Goal: Information Seeking & Learning: Learn about a topic

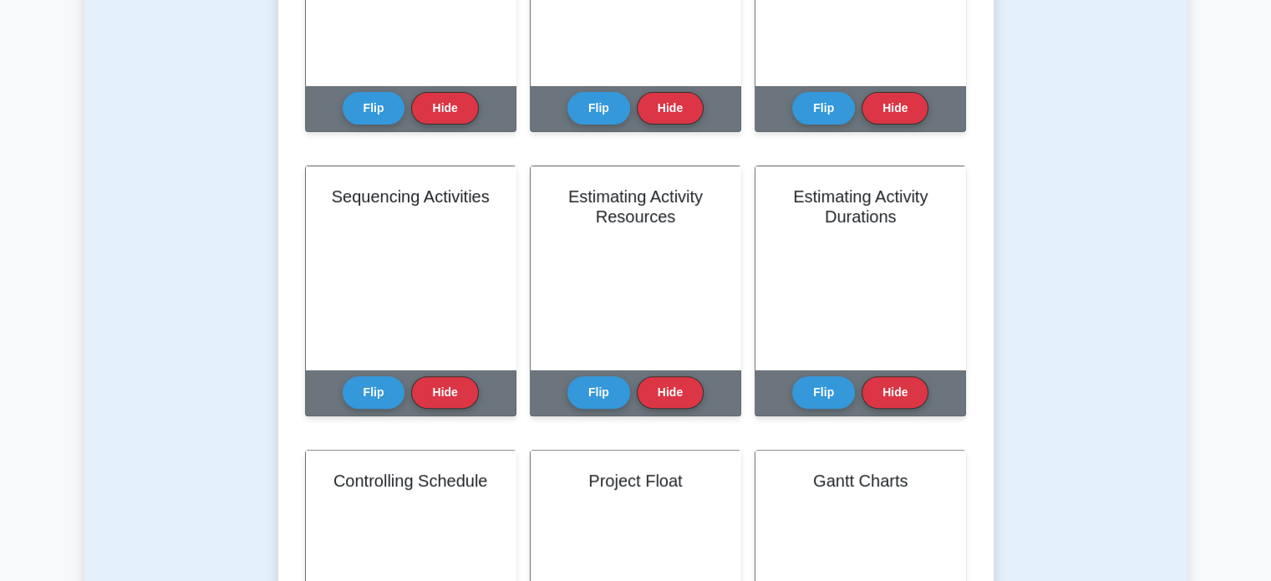
scroll to position [508, 0]
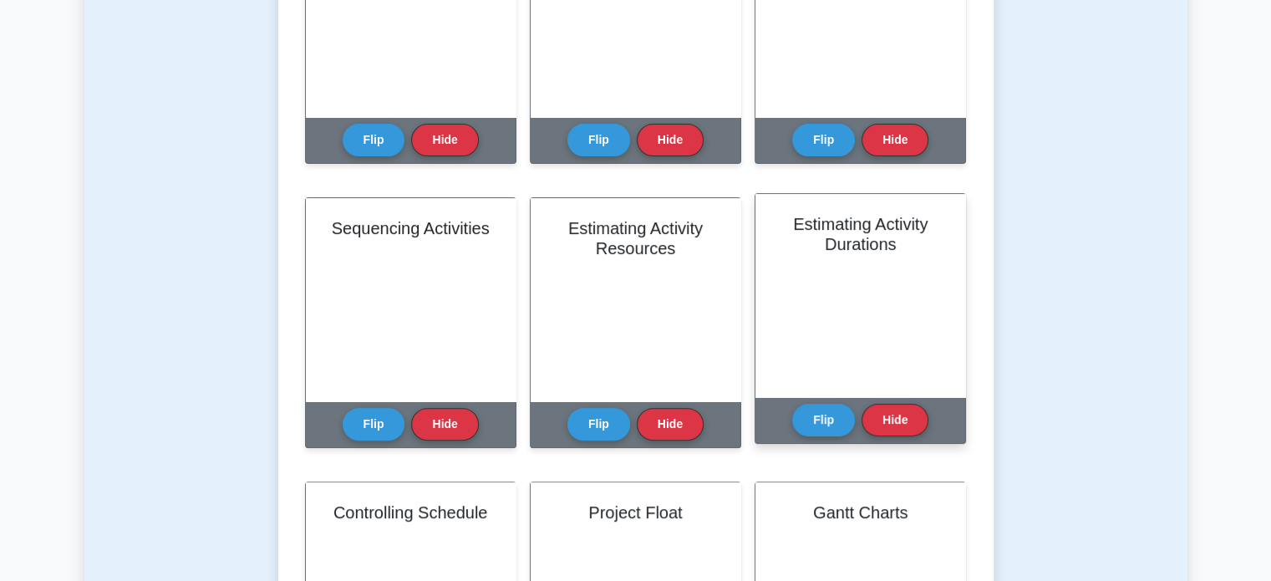
click at [913, 277] on div "Estimating Activity Durations" at bounding box center [861, 295] width 210 height 203
click at [828, 431] on button "Flip" at bounding box center [823, 419] width 63 height 33
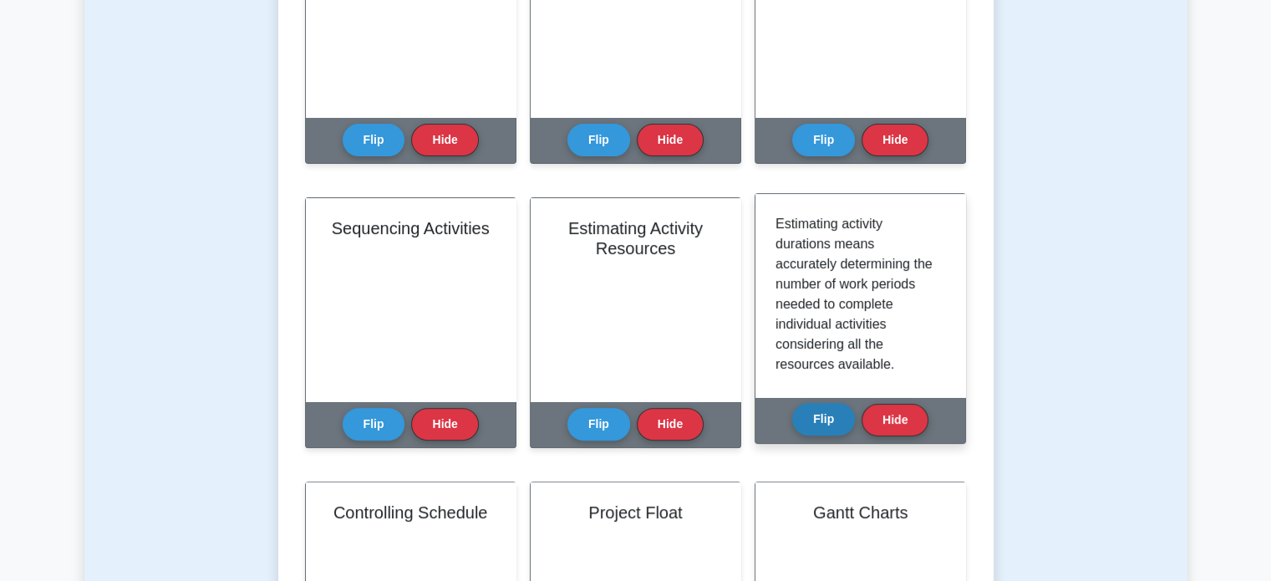
click at [828, 431] on button "Flip" at bounding box center [823, 419] width 63 height 33
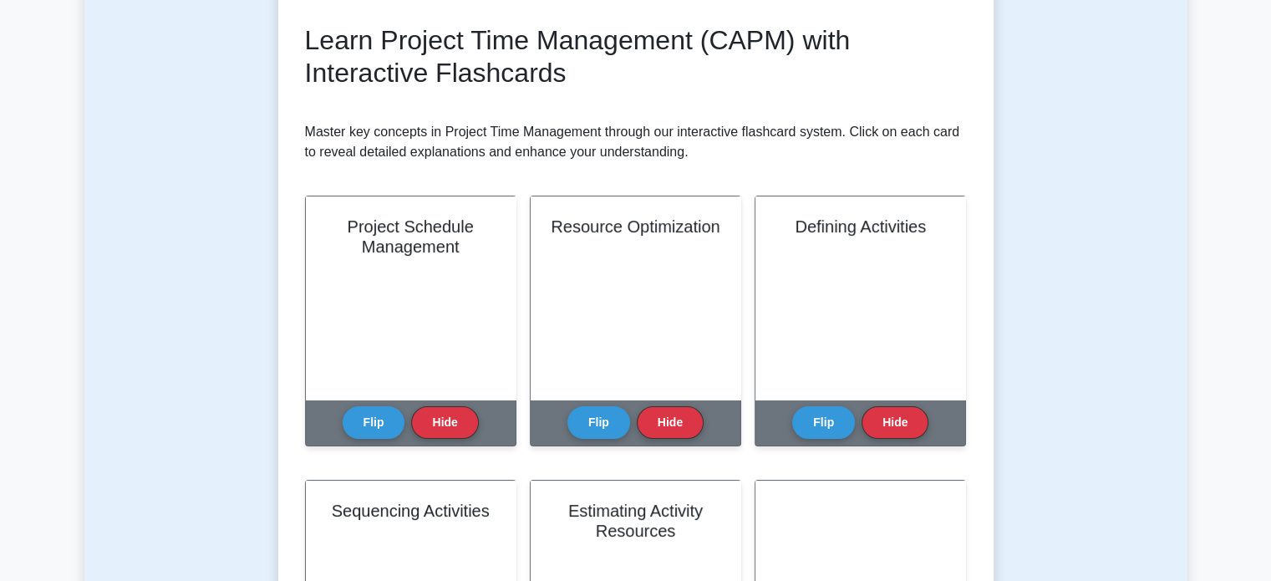
scroll to position [230, 0]
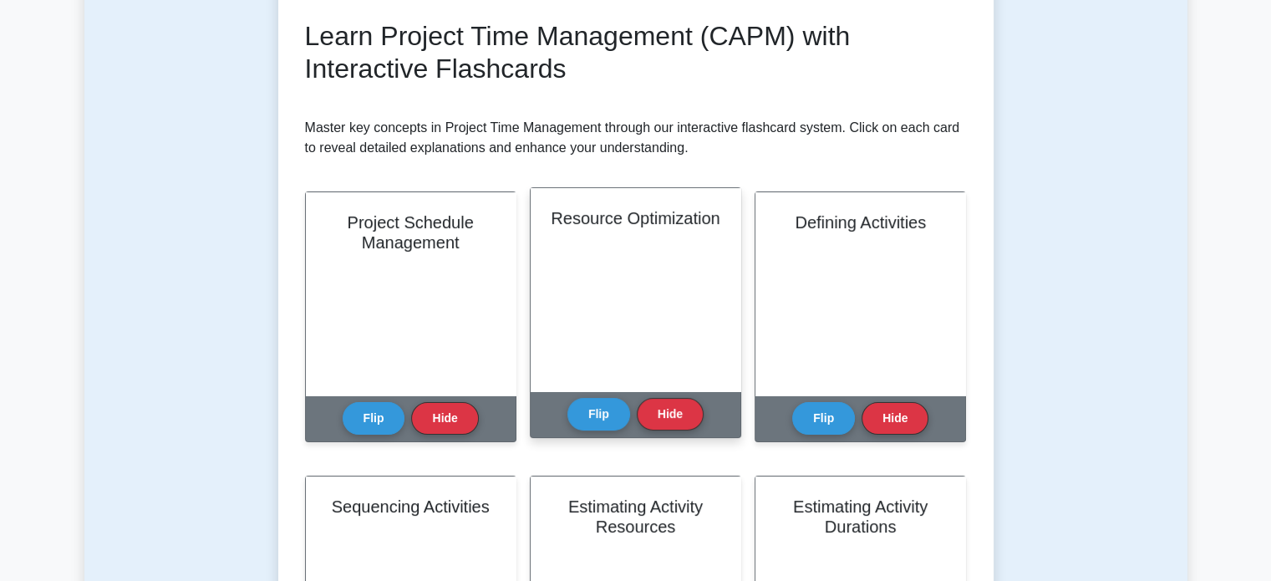
click at [578, 318] on div "Resource Optimization" at bounding box center [636, 289] width 210 height 203
click at [641, 228] on h2 "Resource Optimization" at bounding box center [636, 218] width 170 height 20
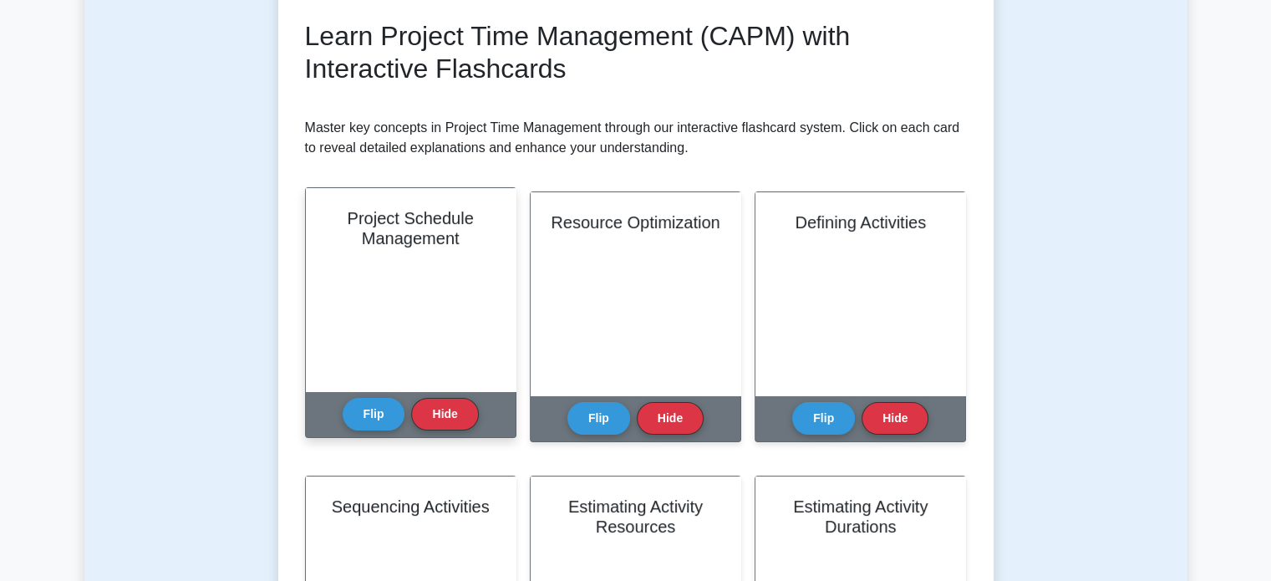
click at [411, 271] on div "Project Schedule Management" at bounding box center [411, 289] width 210 height 203
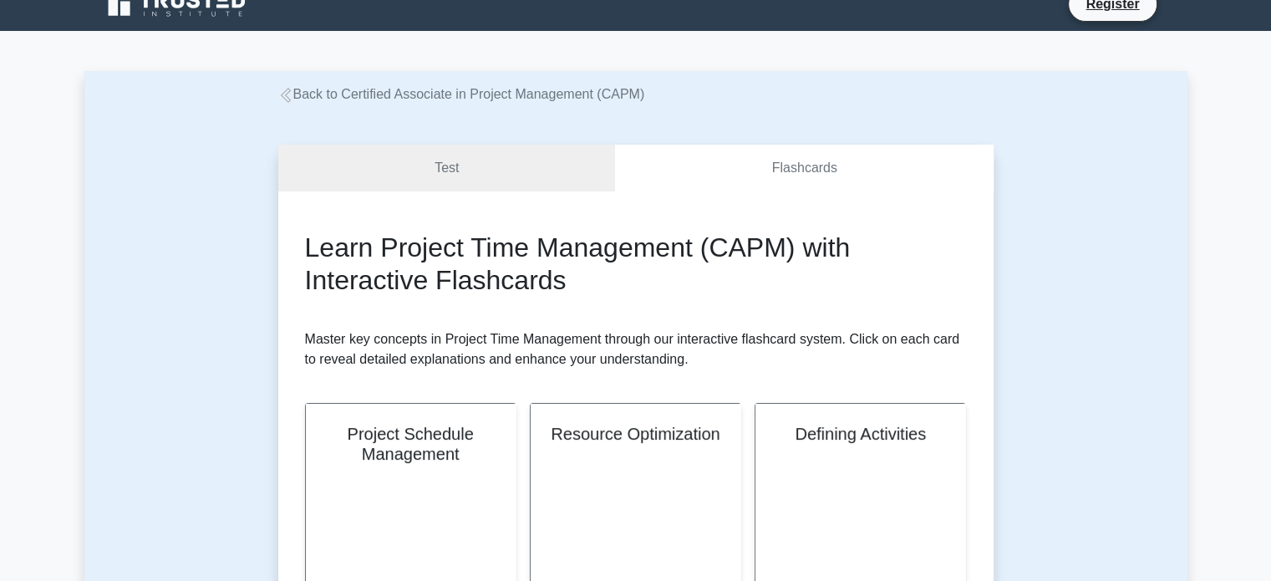
scroll to position [0, 0]
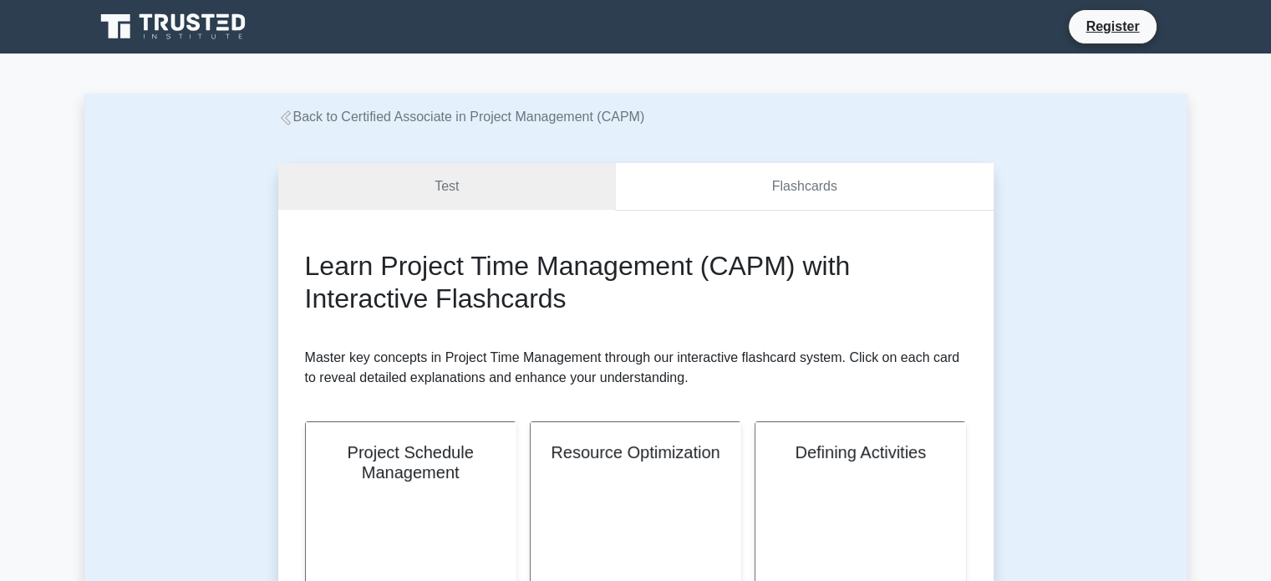
click at [819, 190] on link "Flashcards" at bounding box center [804, 187] width 378 height 48
